Goal: Task Accomplishment & Management: Manage account settings

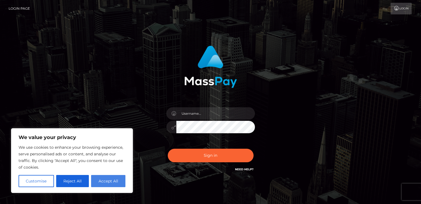
click at [118, 179] on button "Accept All" at bounding box center [108, 181] width 34 height 12
checkbox input "true"
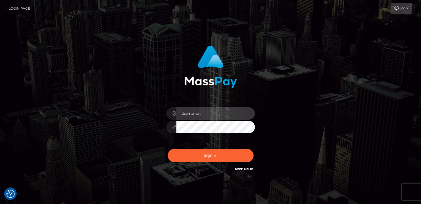
click at [198, 117] on input "text" at bounding box center [215, 113] width 79 height 12
type input "[EMAIL_ADDRESS][DOMAIN_NAME]"
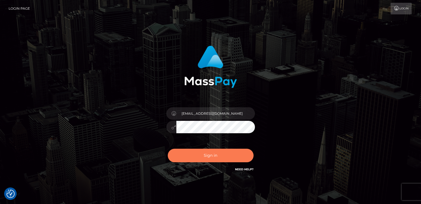
click at [211, 155] on button "Sign in" at bounding box center [211, 156] width 86 height 14
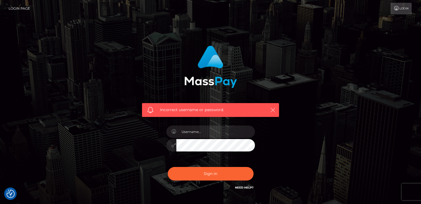
click at [272, 112] on icon "button" at bounding box center [273, 110] width 6 height 6
click at [273, 108] on icon "button" at bounding box center [273, 110] width 6 height 6
click at [28, 7] on link "Login Page" at bounding box center [19, 9] width 21 height 12
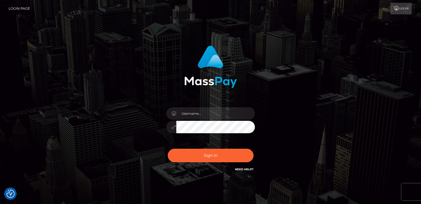
checkbox input "true"
click at [193, 116] on input "text" at bounding box center [215, 113] width 79 height 12
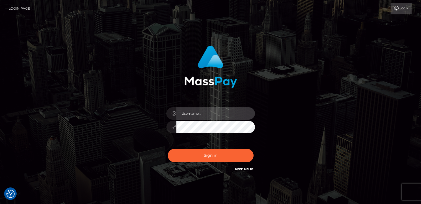
type input "[EMAIL_ADDRESS][DOMAIN_NAME]"
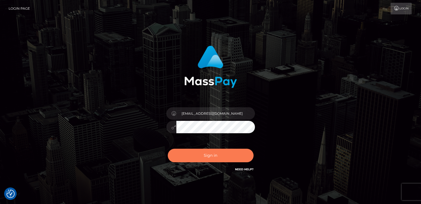
click at [210, 160] on button "Sign in" at bounding box center [211, 156] width 86 height 14
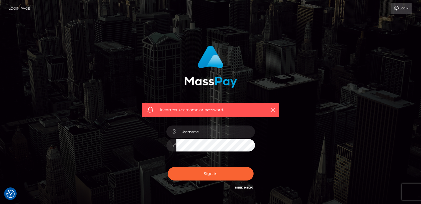
click at [274, 110] on icon "button" at bounding box center [273, 110] width 6 height 6
